Goal: Information Seeking & Learning: Learn about a topic

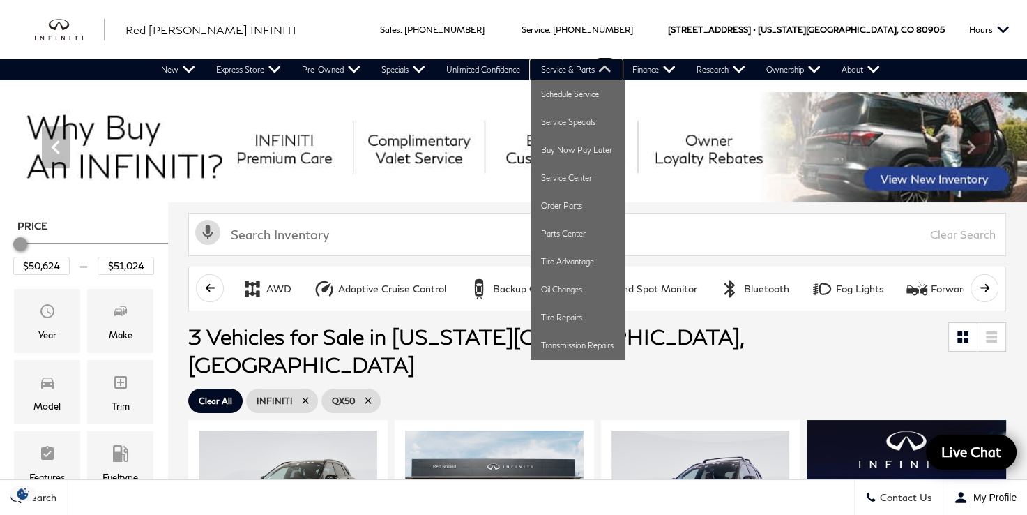
click at [589, 73] on link "Service & Parts" at bounding box center [576, 69] width 91 height 21
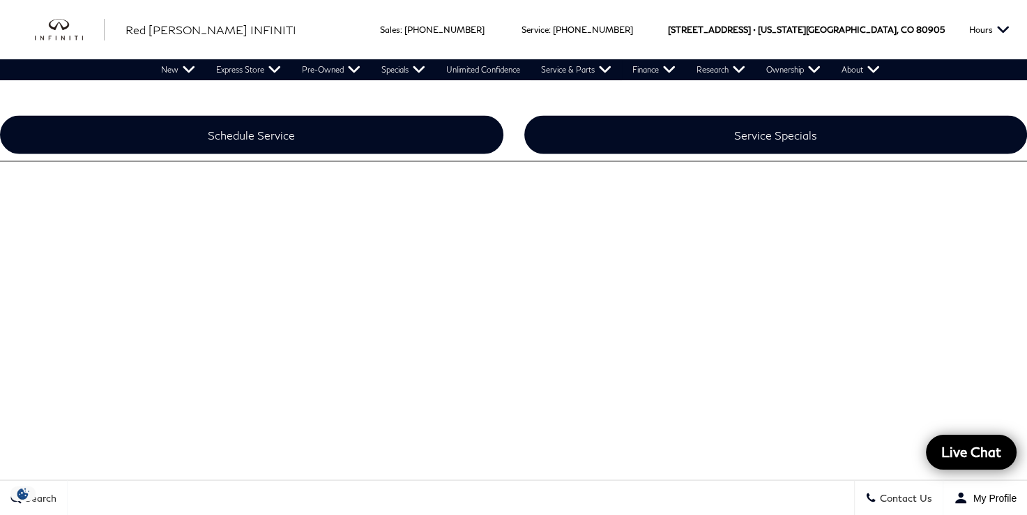
scroll to position [2581, 0]
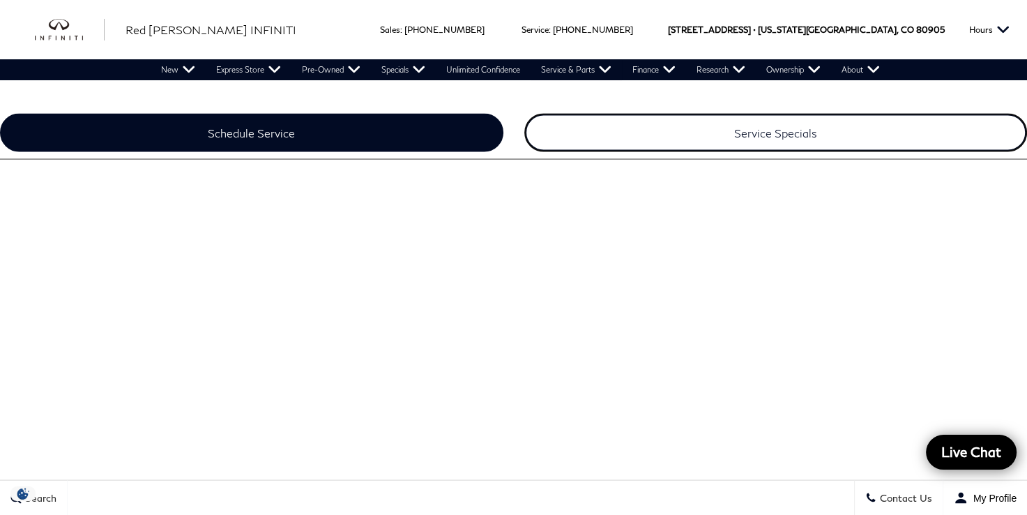
click at [792, 118] on link "Service Specials" at bounding box center [776, 133] width 504 height 38
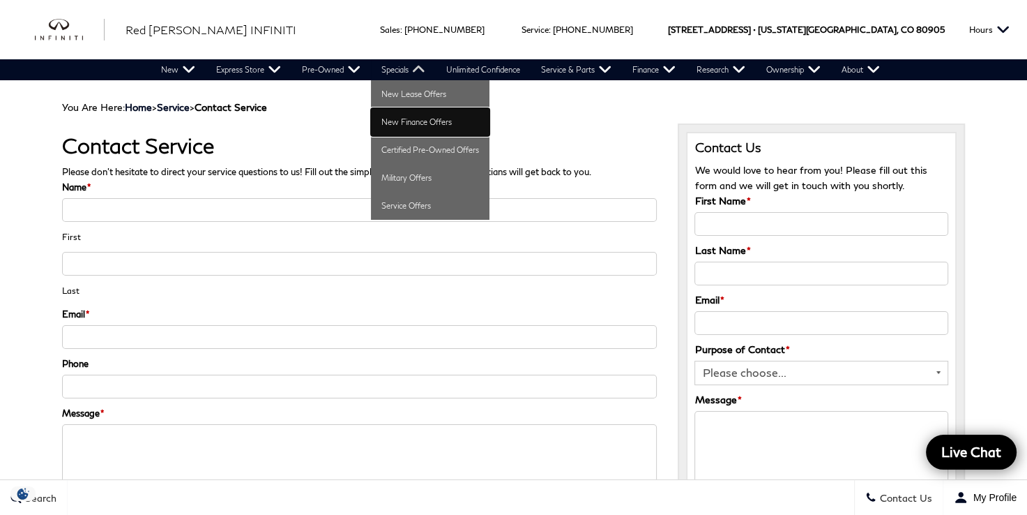
click at [405, 119] on link "New Finance Offers" at bounding box center [430, 122] width 119 height 28
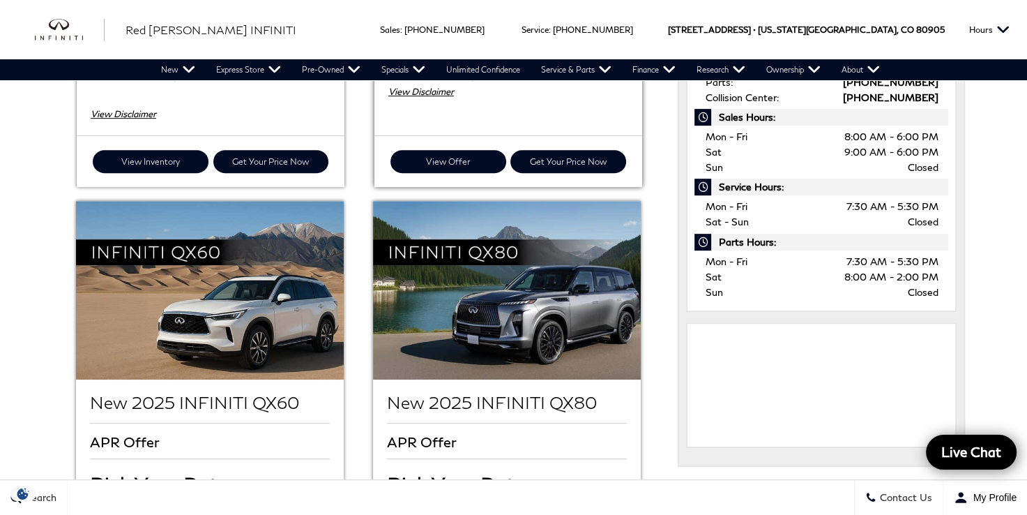
scroll to position [628, 0]
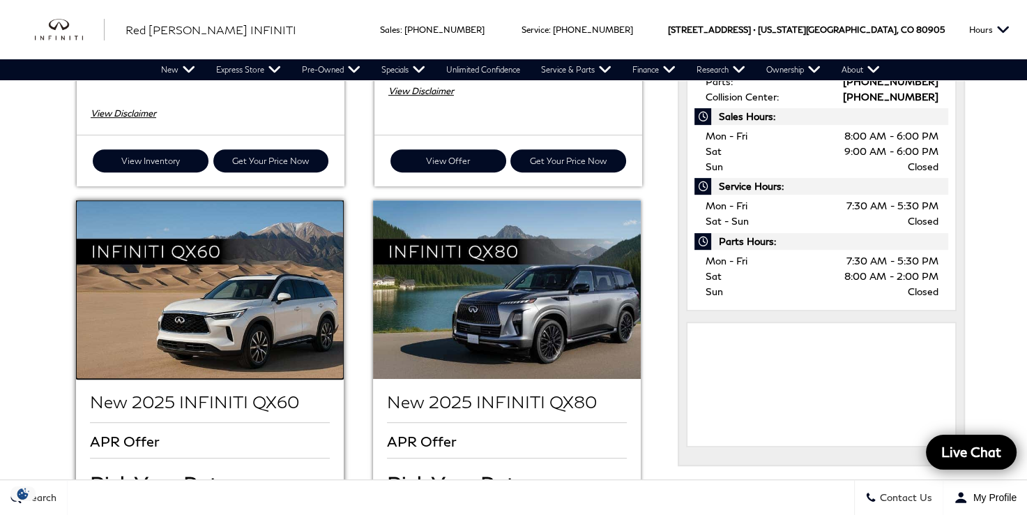
click at [232, 269] on img at bounding box center [210, 289] width 268 height 179
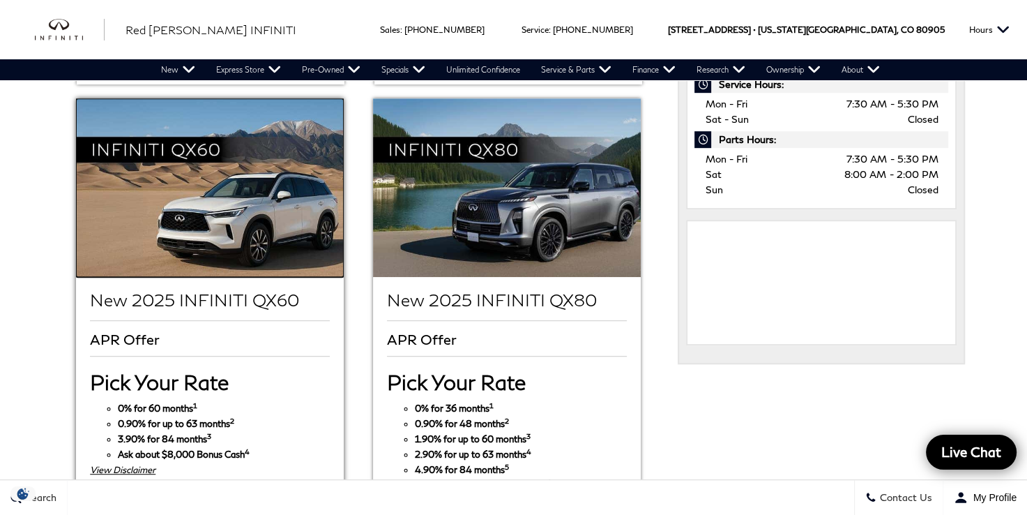
scroll to position [767, 0]
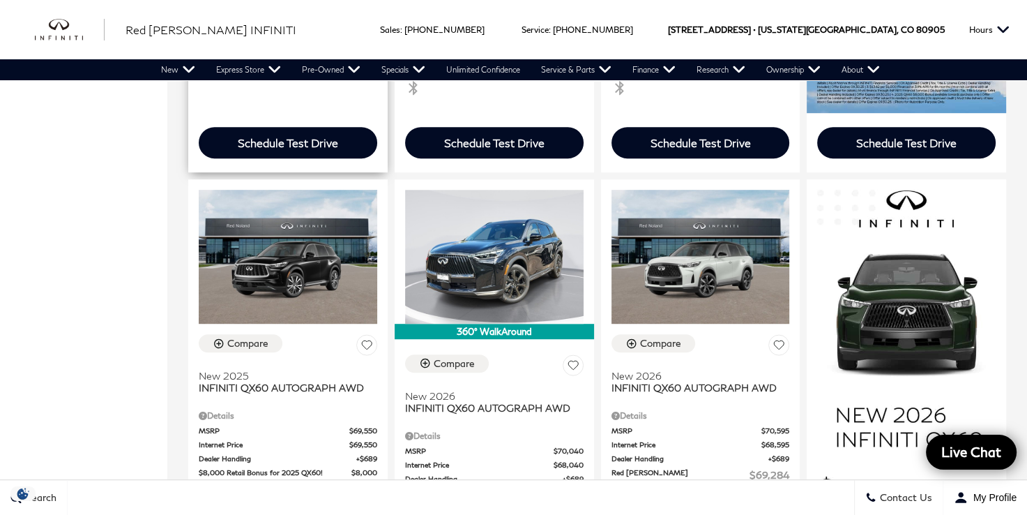
scroll to position [837, 0]
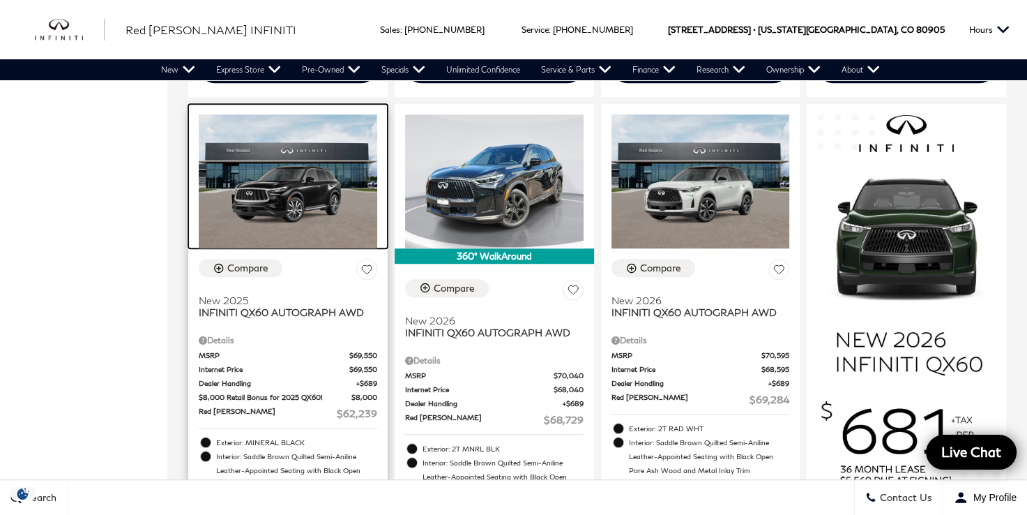
click at [308, 174] on img at bounding box center [288, 181] width 179 height 134
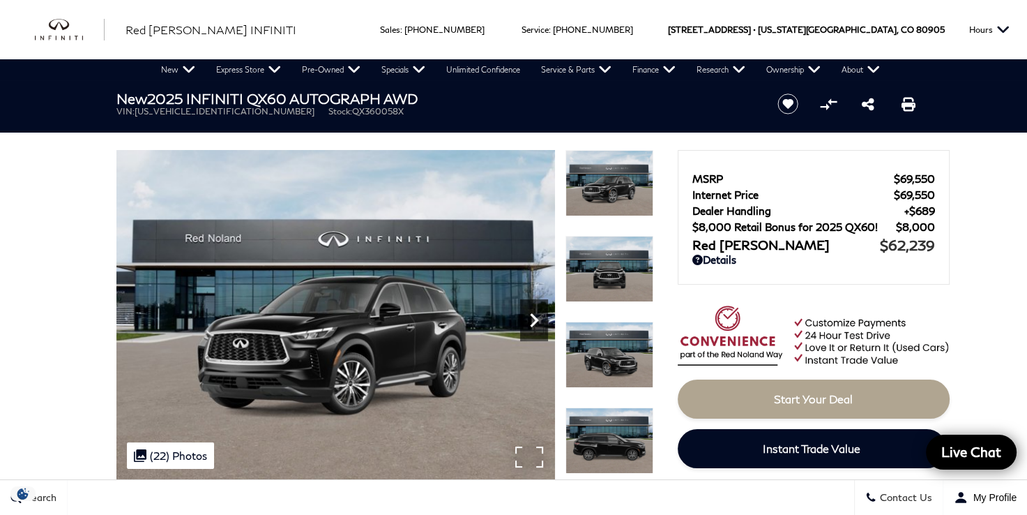
click at [531, 320] on icon "Next" at bounding box center [534, 320] width 28 height 28
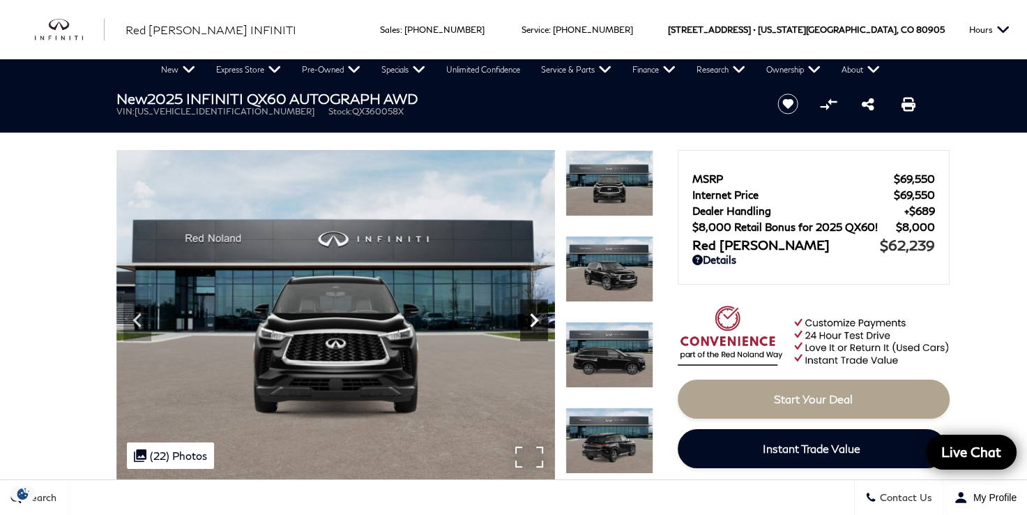
click at [531, 320] on icon "Next" at bounding box center [534, 320] width 28 height 28
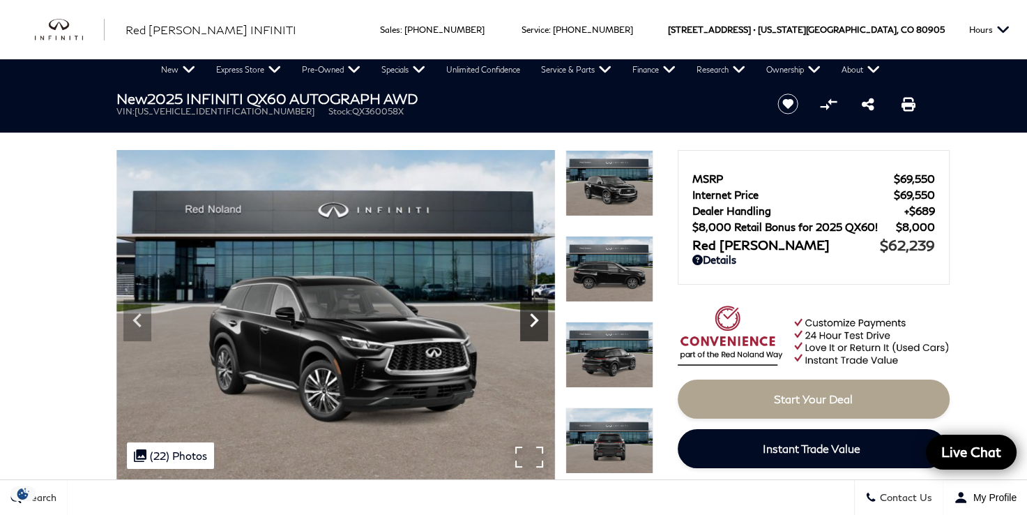
click at [531, 320] on icon "Next" at bounding box center [534, 320] width 28 height 28
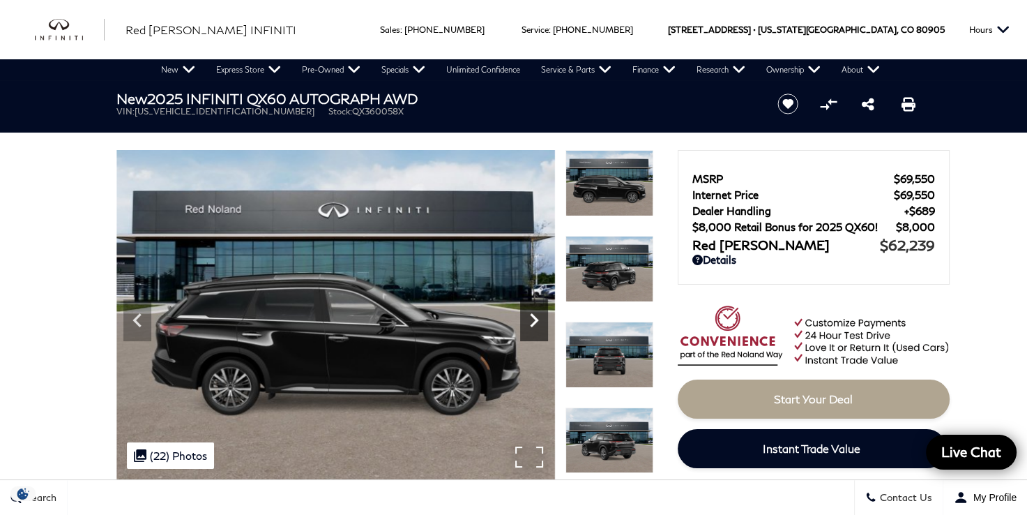
click at [531, 320] on icon "Next" at bounding box center [534, 320] width 28 height 28
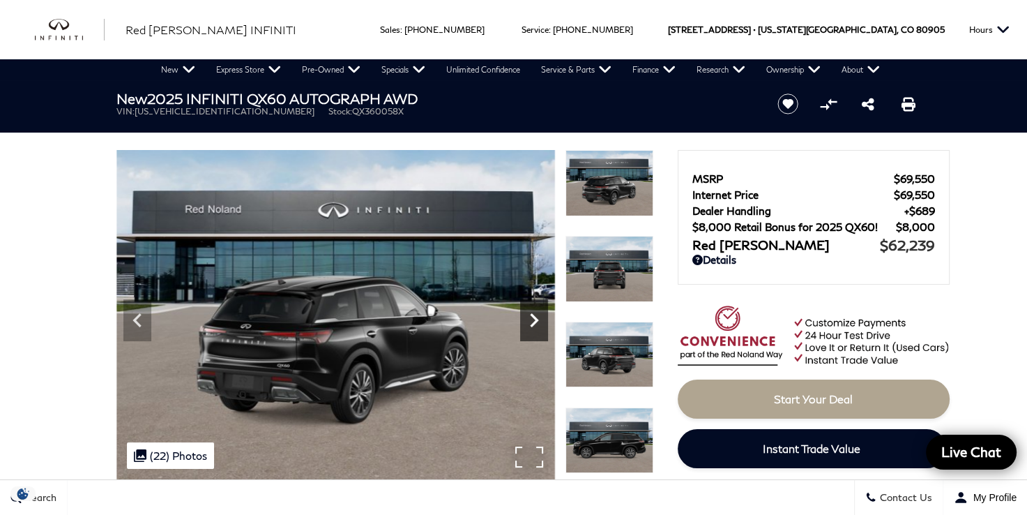
click at [531, 320] on icon "Next" at bounding box center [534, 320] width 28 height 28
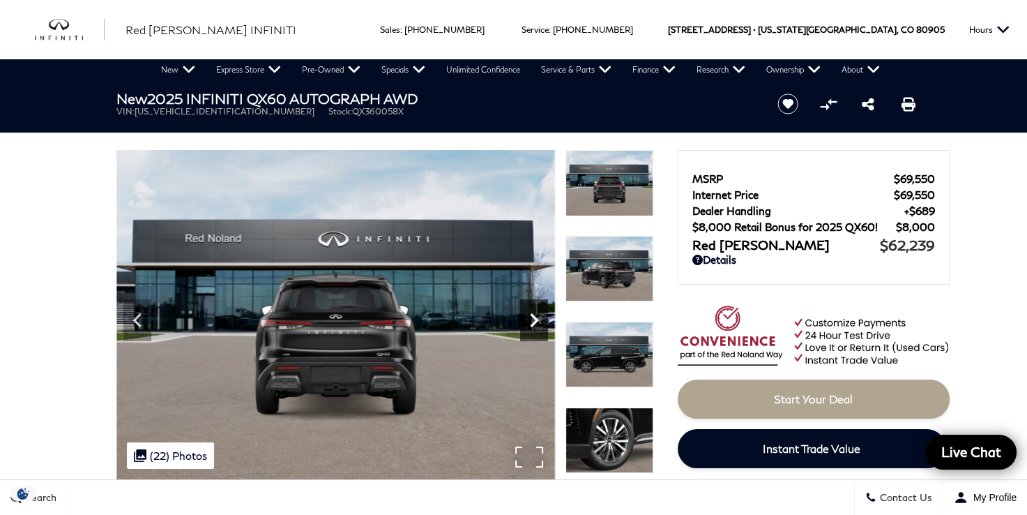
click at [531, 320] on icon "Next" at bounding box center [534, 320] width 28 height 28
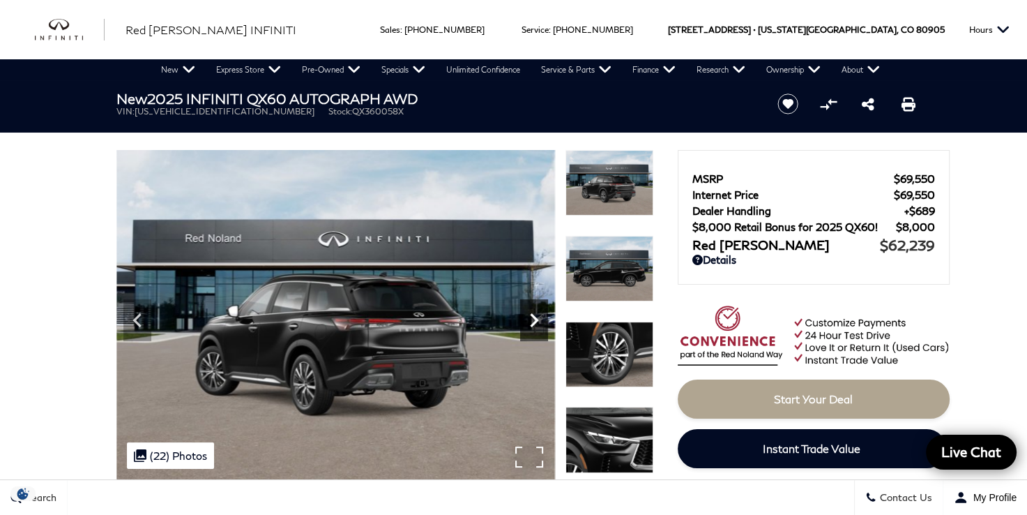
click at [531, 320] on icon "Next" at bounding box center [534, 320] width 28 height 28
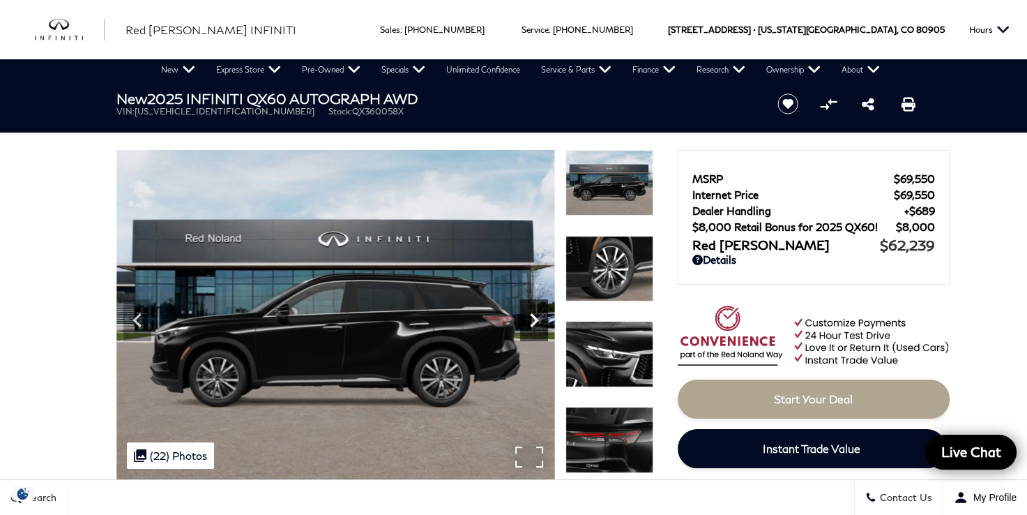
click at [531, 320] on icon "Next" at bounding box center [534, 320] width 28 height 28
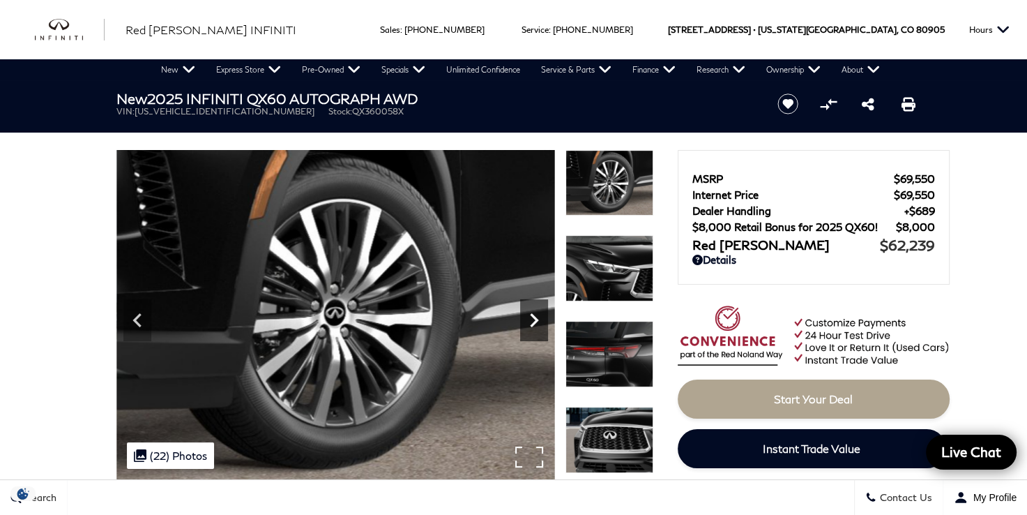
click at [531, 320] on icon "Next" at bounding box center [534, 320] width 28 height 28
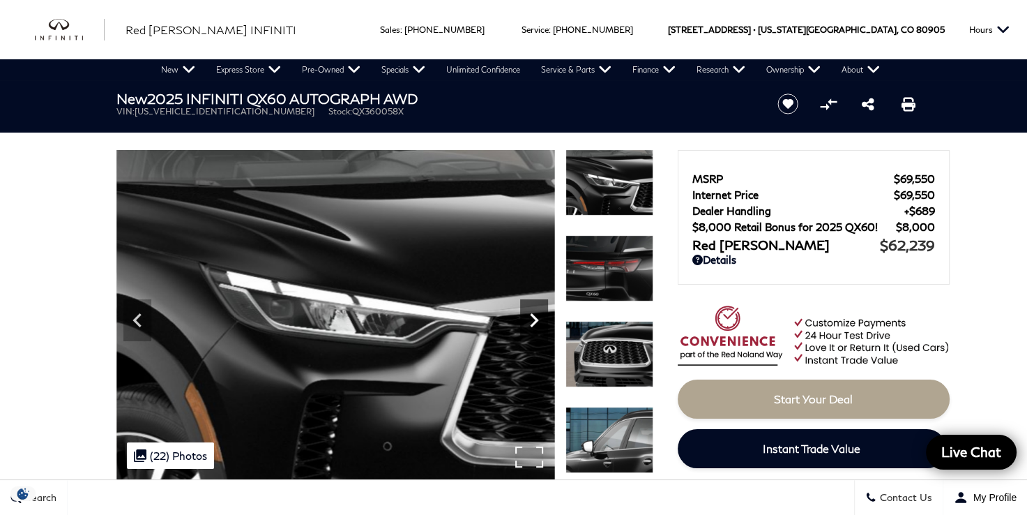
click at [531, 320] on icon "Next" at bounding box center [534, 320] width 28 height 28
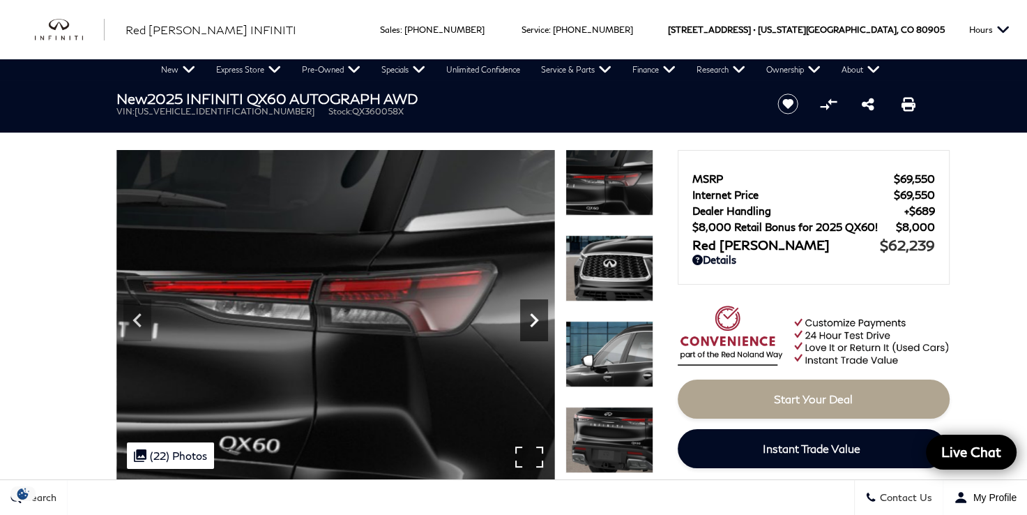
click at [531, 320] on icon "Next" at bounding box center [534, 320] width 28 height 28
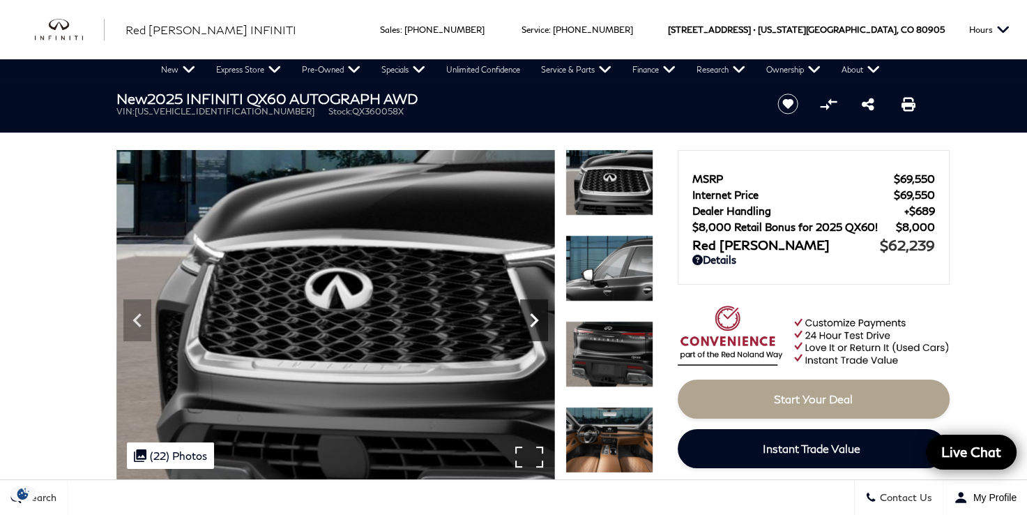
click at [531, 320] on icon "Next" at bounding box center [534, 320] width 28 height 28
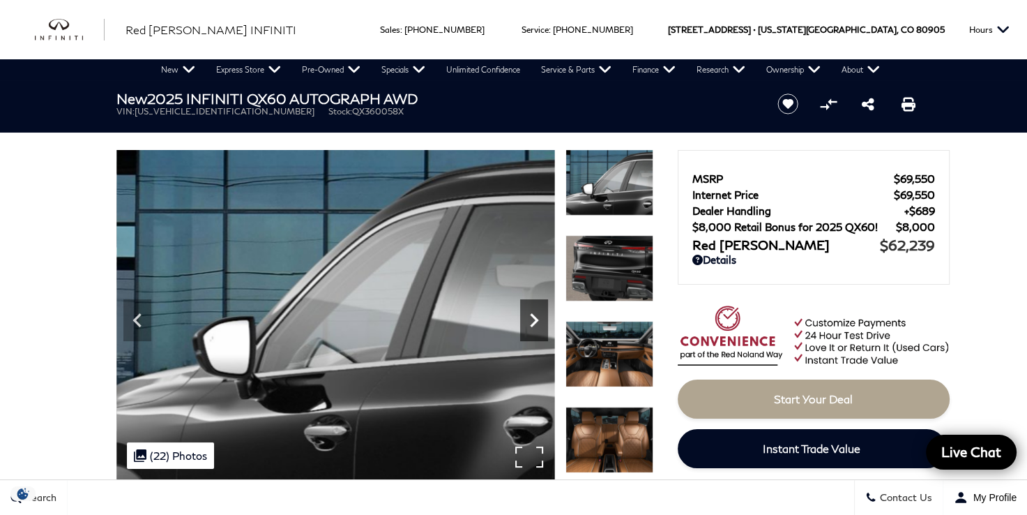
click at [531, 320] on icon "Next" at bounding box center [534, 320] width 28 height 28
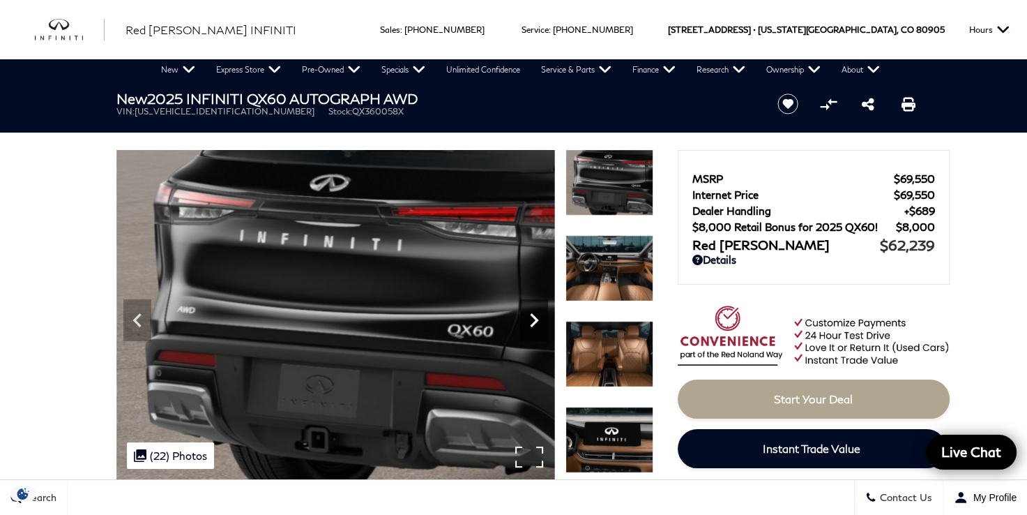
click at [531, 320] on icon "Next" at bounding box center [534, 320] width 28 height 28
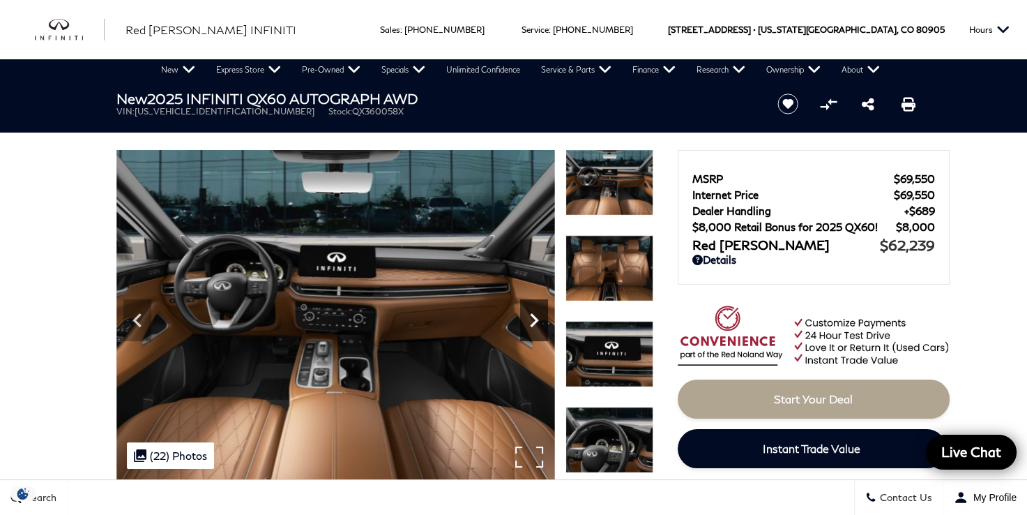
click at [531, 320] on icon "Next" at bounding box center [534, 320] width 28 height 28
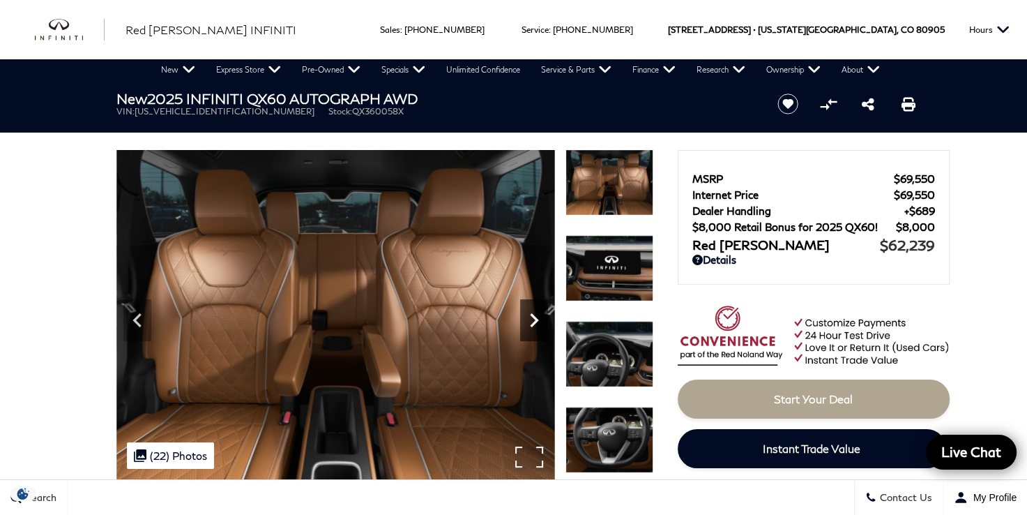
click at [531, 320] on icon "Next" at bounding box center [534, 320] width 28 height 28
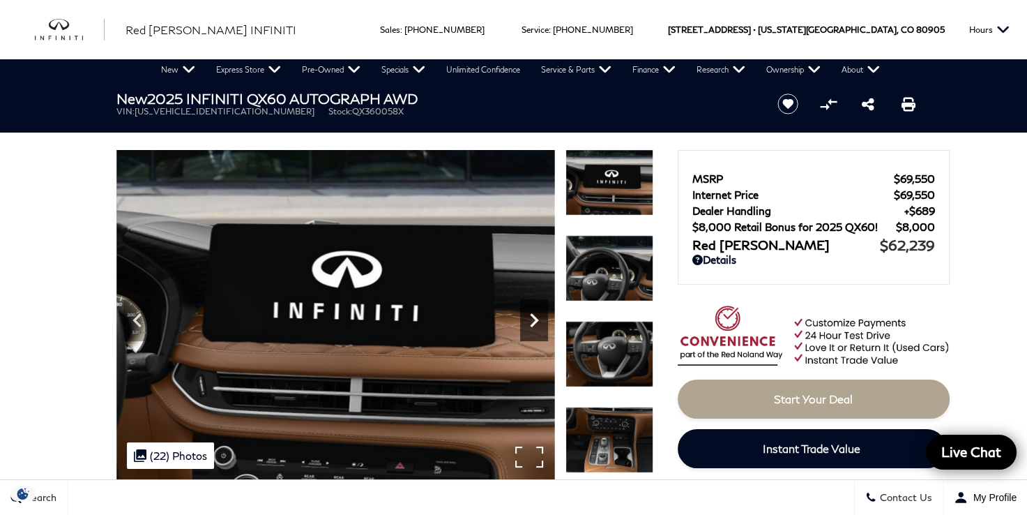
click at [531, 320] on icon "Next" at bounding box center [534, 320] width 28 height 28
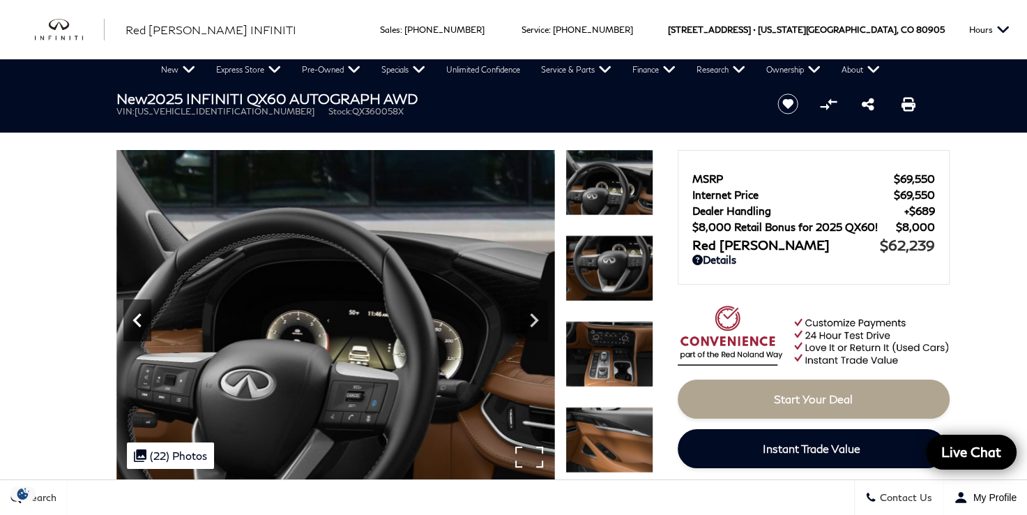
click at [134, 308] on icon "Previous" at bounding box center [137, 320] width 28 height 28
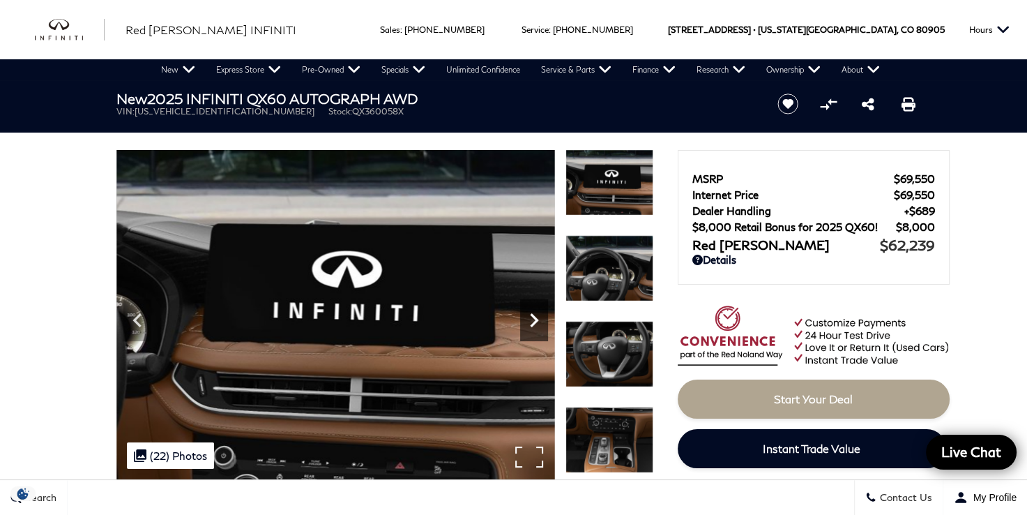
click at [531, 322] on icon "Next" at bounding box center [534, 320] width 28 height 28
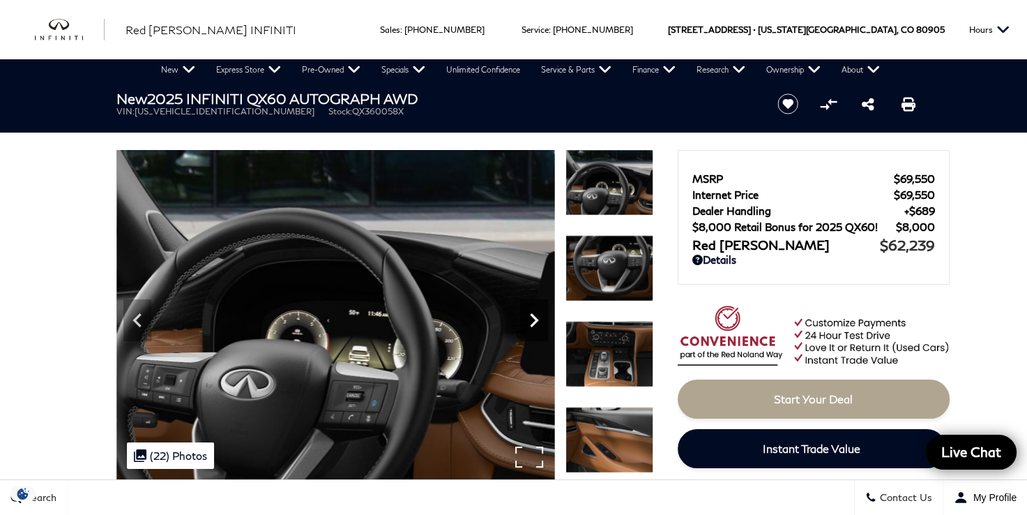
click at [531, 322] on icon "Next" at bounding box center [534, 320] width 28 height 28
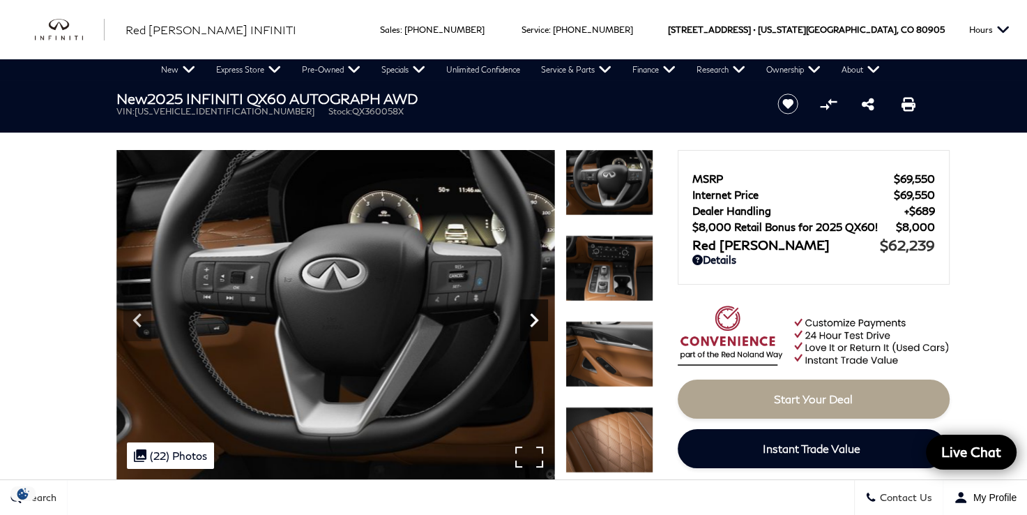
click at [531, 322] on icon "Next" at bounding box center [534, 320] width 28 height 28
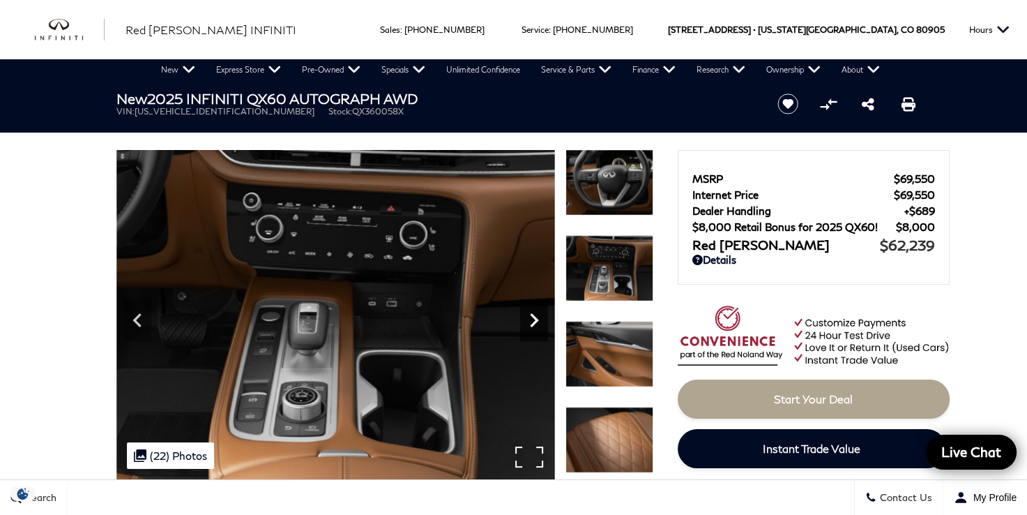
click at [531, 322] on icon "Next" at bounding box center [534, 320] width 28 height 28
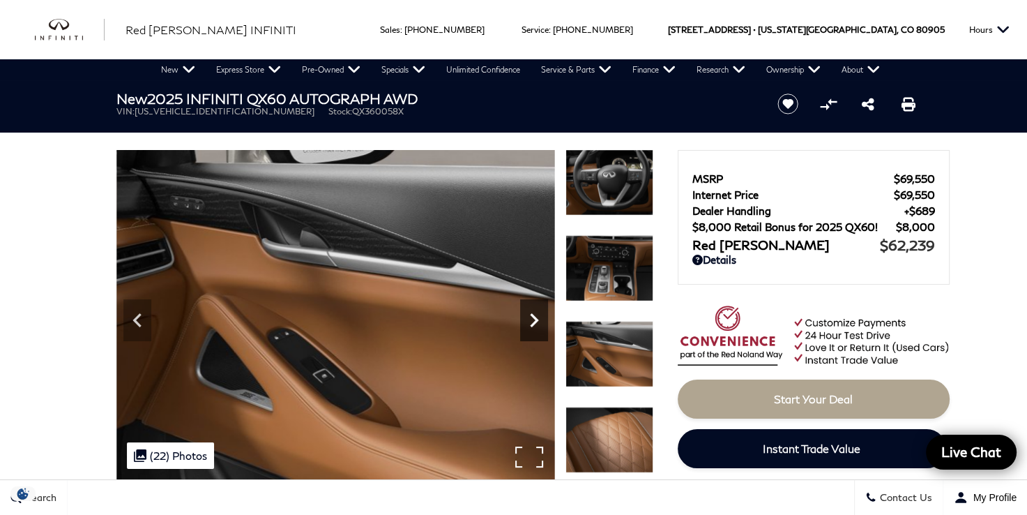
click at [531, 322] on icon "Next" at bounding box center [534, 320] width 28 height 28
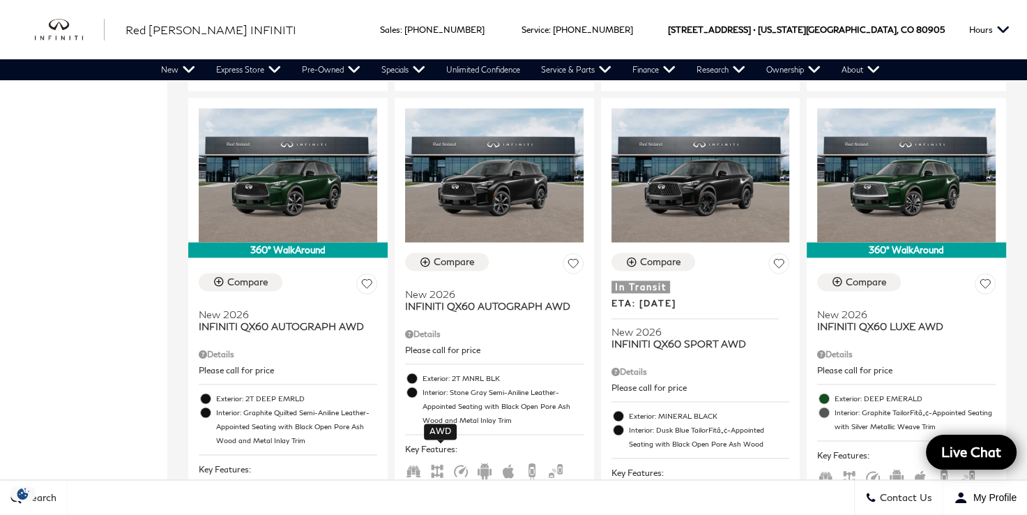
scroll to position [1883, 0]
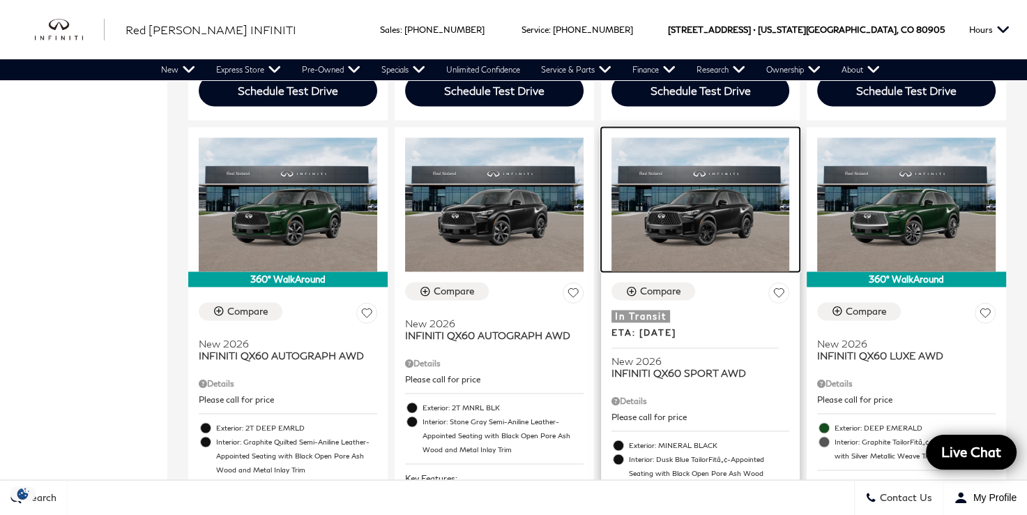
click at [686, 231] on img at bounding box center [701, 204] width 179 height 134
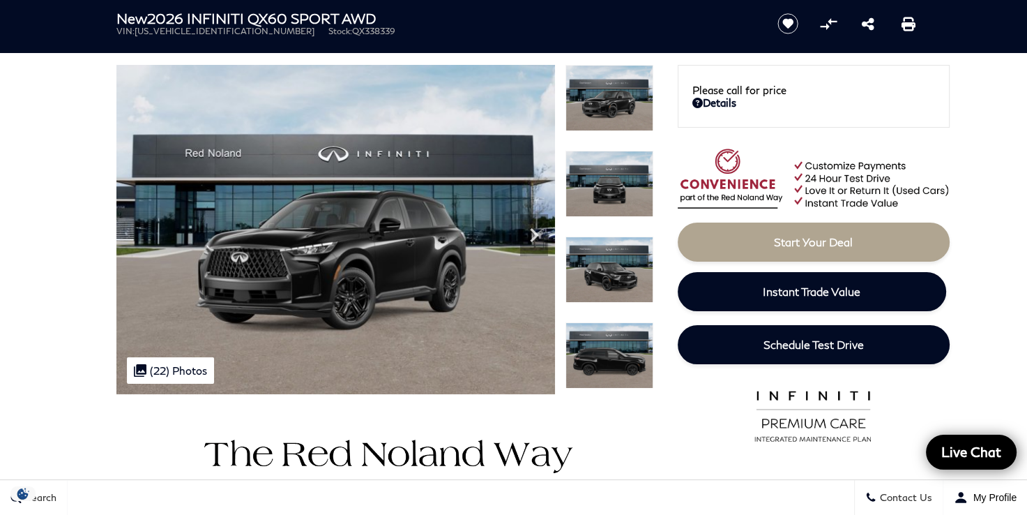
scroll to position [70, 0]
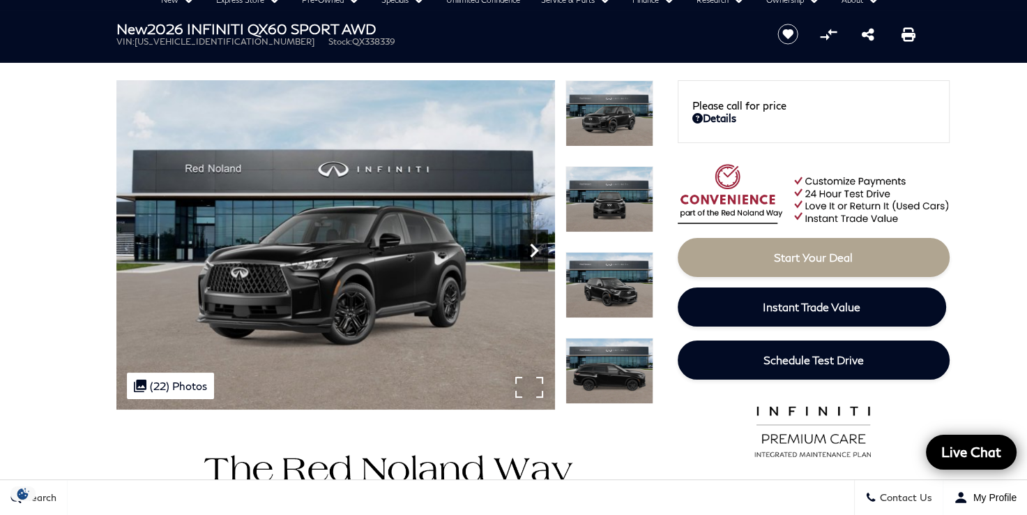
click at [541, 250] on icon "Next" at bounding box center [534, 250] width 28 height 28
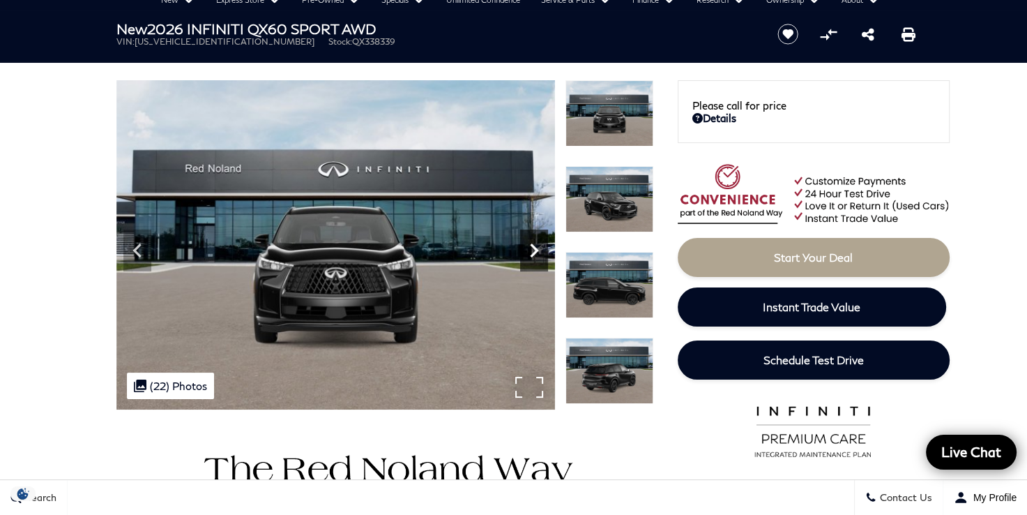
click at [541, 250] on icon "Next" at bounding box center [534, 250] width 28 height 28
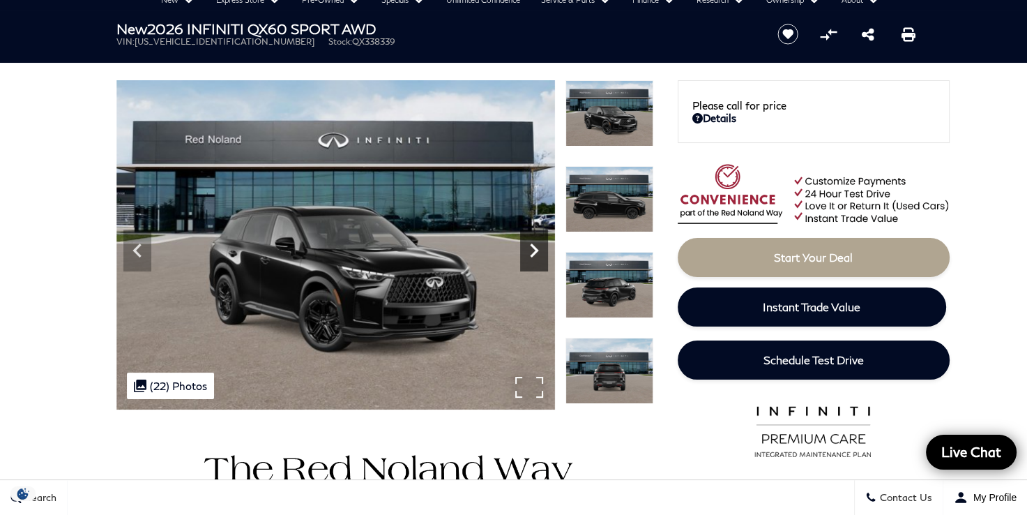
click at [541, 250] on icon "Next" at bounding box center [534, 250] width 28 height 28
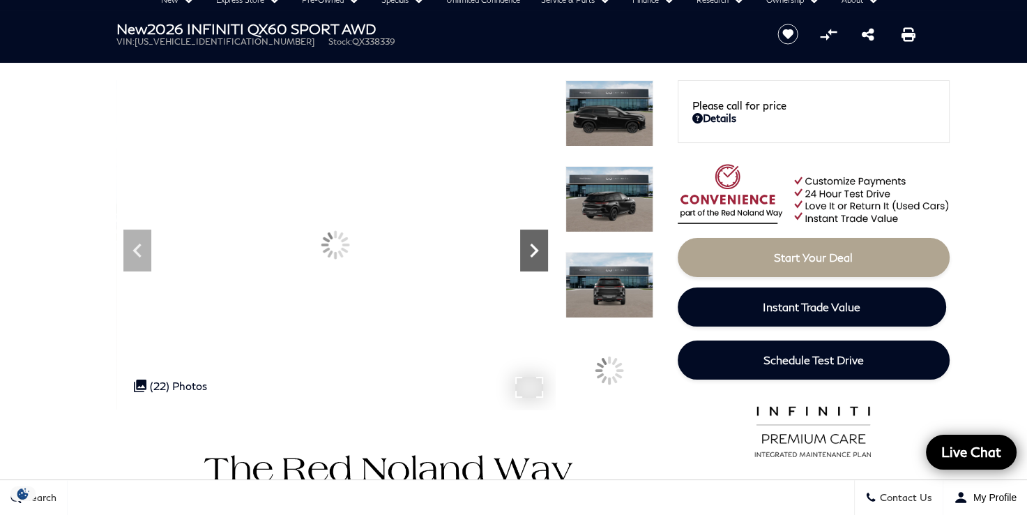
click at [541, 250] on icon "Next" at bounding box center [534, 250] width 28 height 28
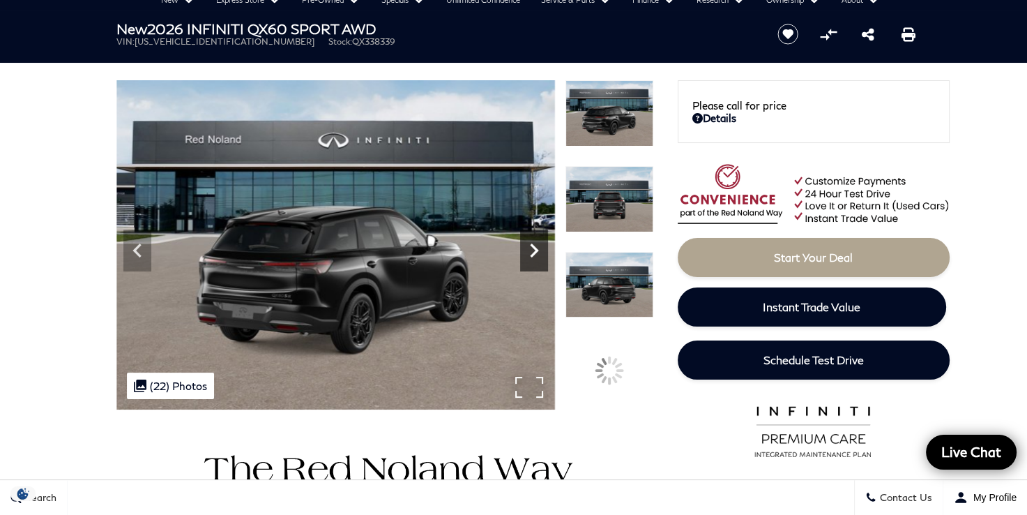
click at [541, 250] on icon "Next" at bounding box center [534, 250] width 28 height 28
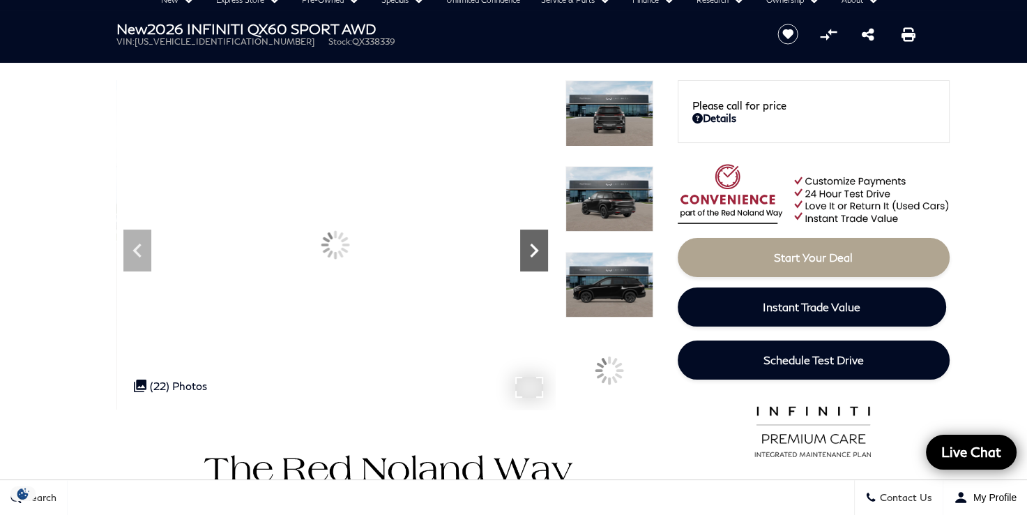
click at [541, 250] on icon "Next" at bounding box center [534, 250] width 28 height 28
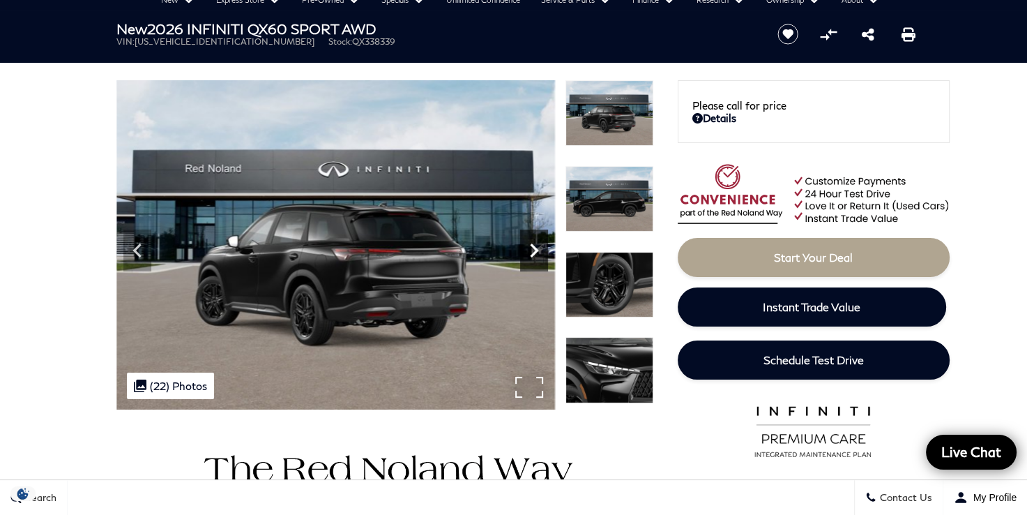
click at [541, 250] on icon "Next" at bounding box center [534, 250] width 28 height 28
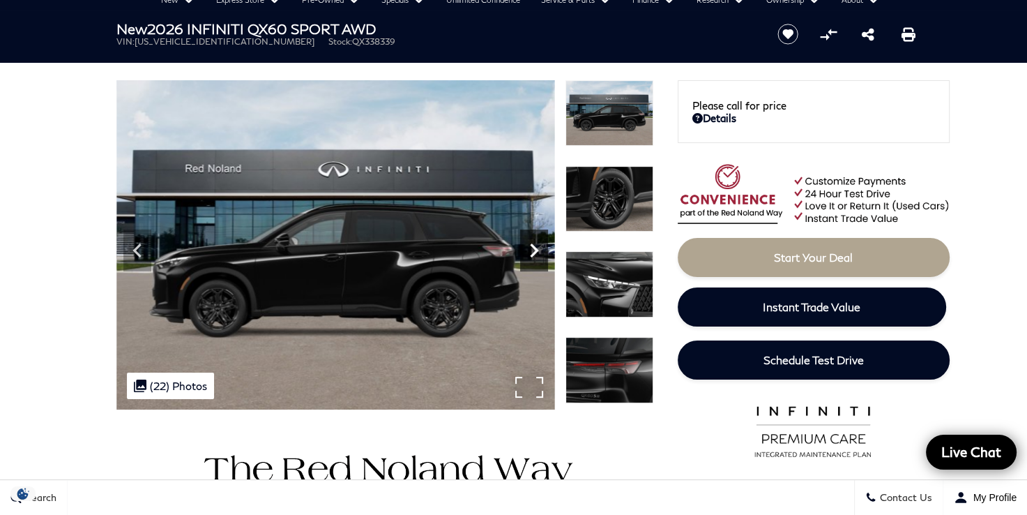
click at [541, 250] on icon "Next" at bounding box center [534, 250] width 28 height 28
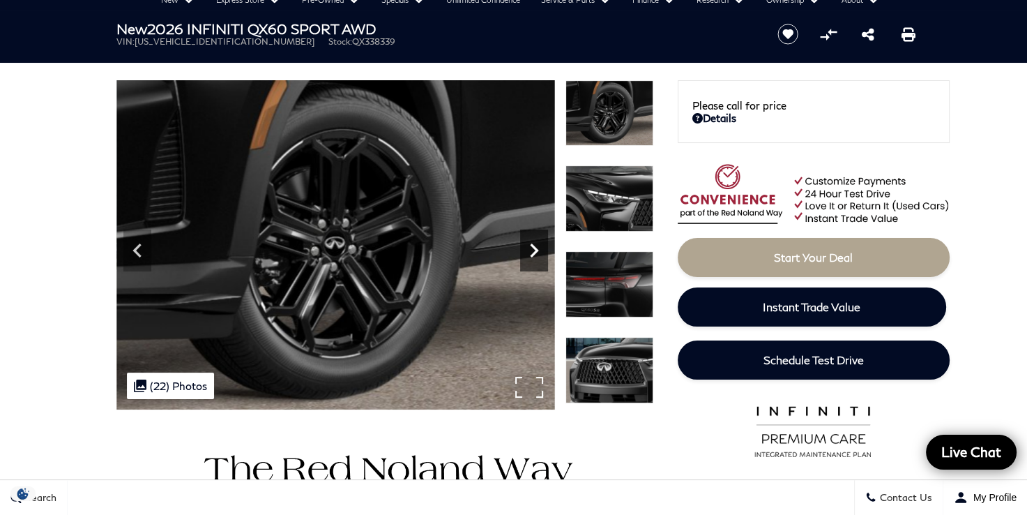
click at [541, 250] on icon "Next" at bounding box center [534, 250] width 28 height 28
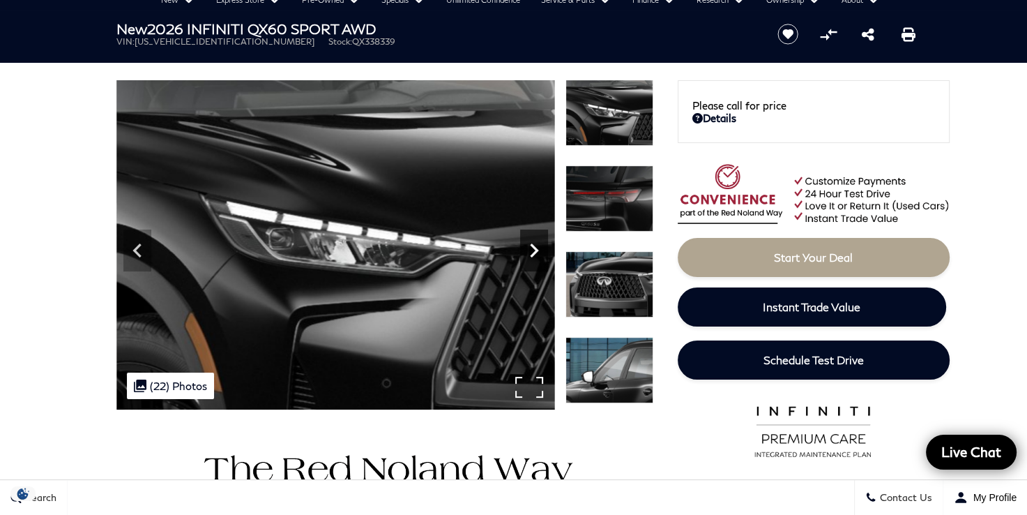
click at [541, 250] on icon "Next" at bounding box center [534, 250] width 28 height 28
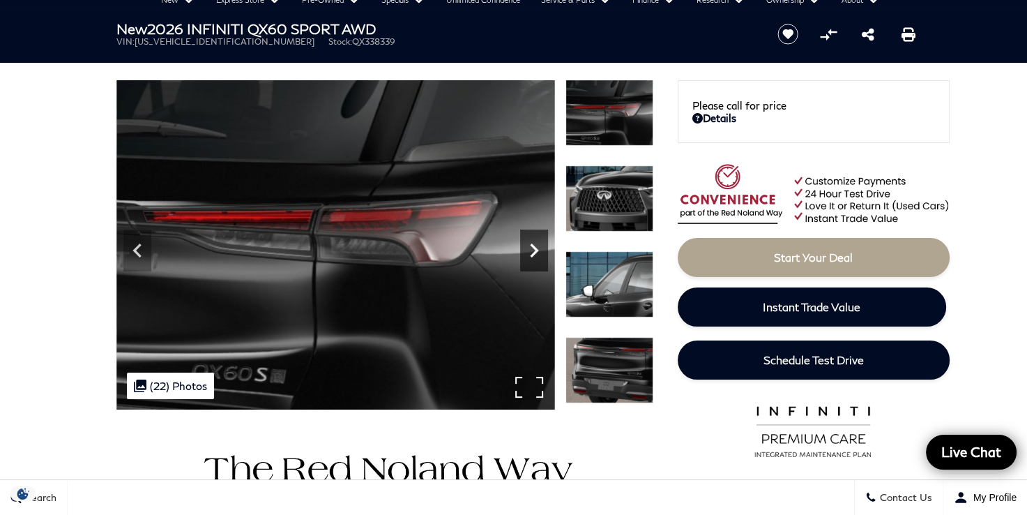
click at [541, 250] on icon "Next" at bounding box center [534, 250] width 28 height 28
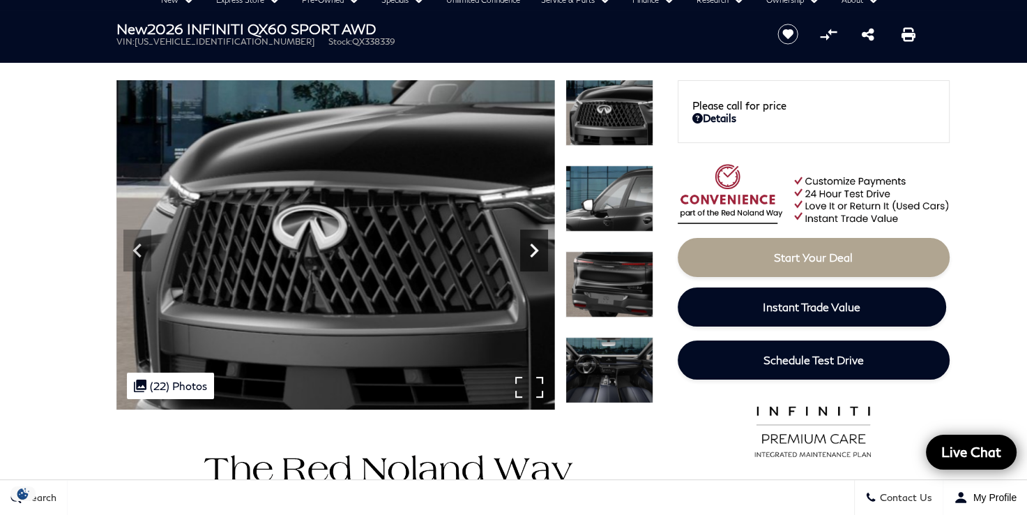
click at [541, 250] on icon "Next" at bounding box center [534, 250] width 28 height 28
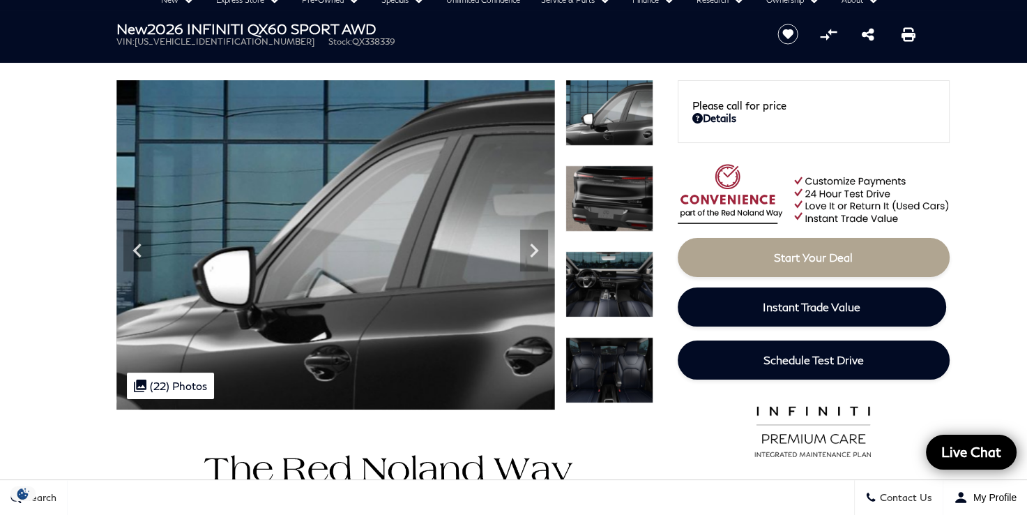
click at [605, 296] on img at bounding box center [610, 284] width 88 height 66
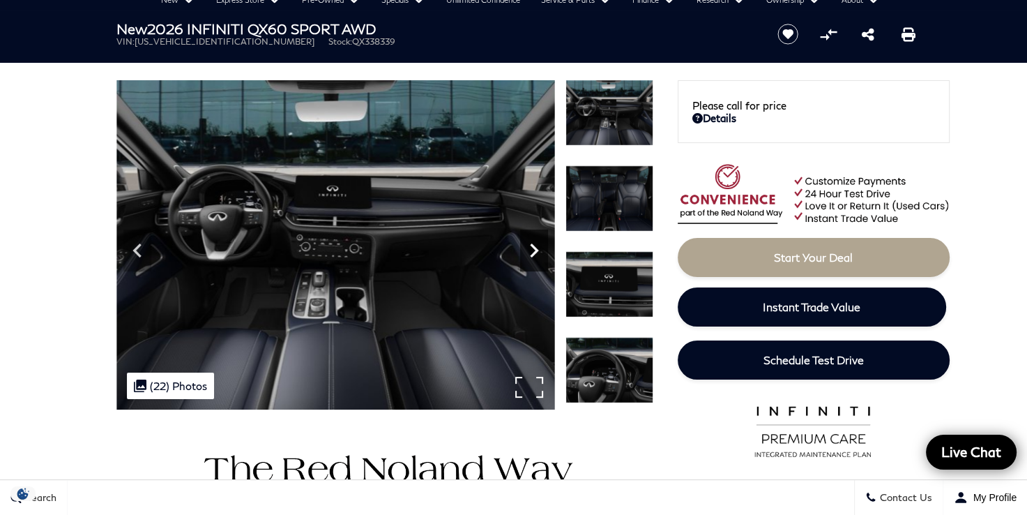
click at [536, 250] on icon "Next" at bounding box center [534, 250] width 8 height 14
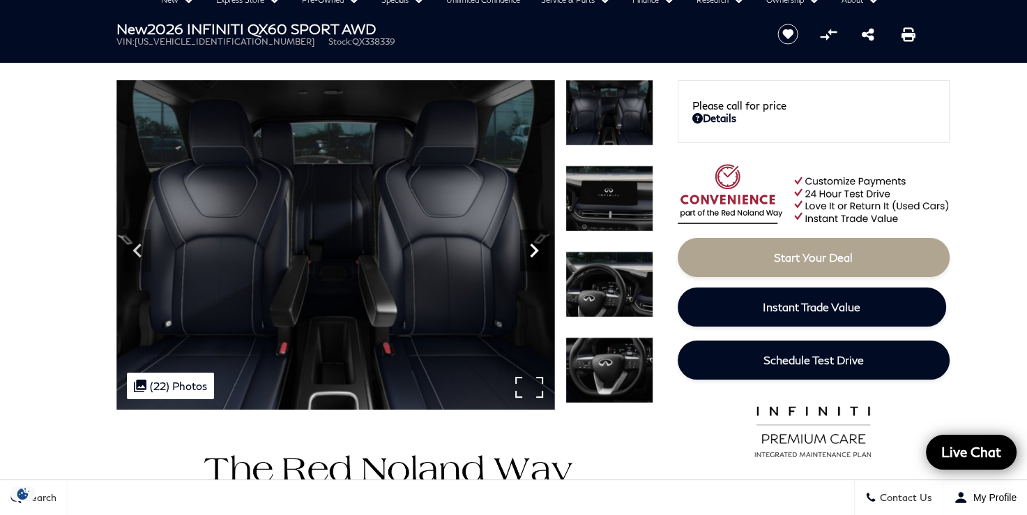
click at [536, 250] on icon "Next" at bounding box center [534, 250] width 8 height 14
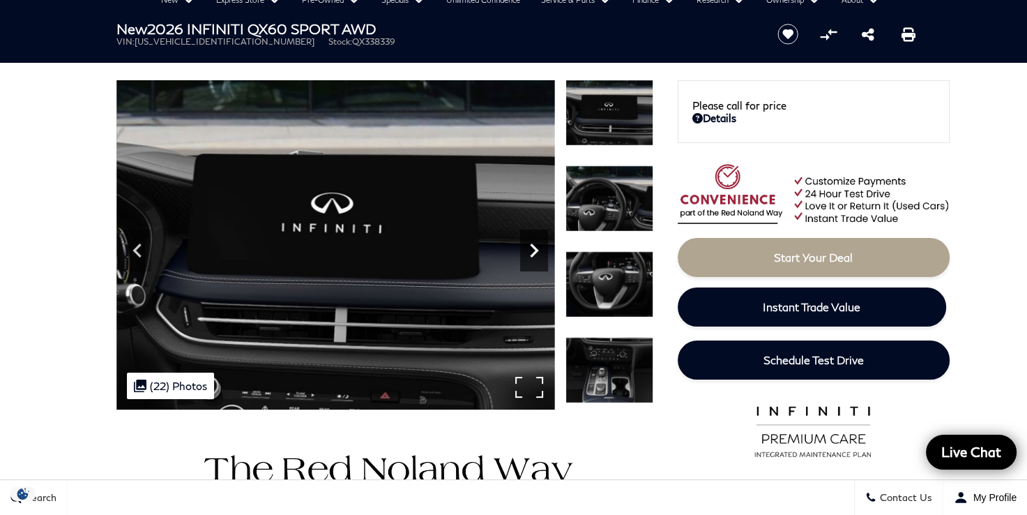
click at [536, 250] on icon "Next" at bounding box center [534, 250] width 8 height 14
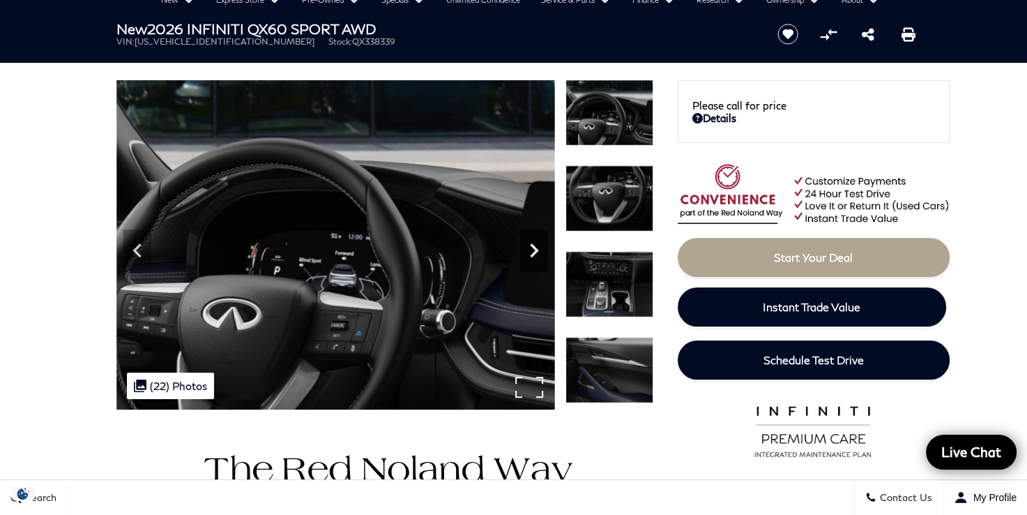
click at [536, 250] on icon "Next" at bounding box center [534, 250] width 8 height 14
